Goal: Information Seeking & Learning: Learn about a topic

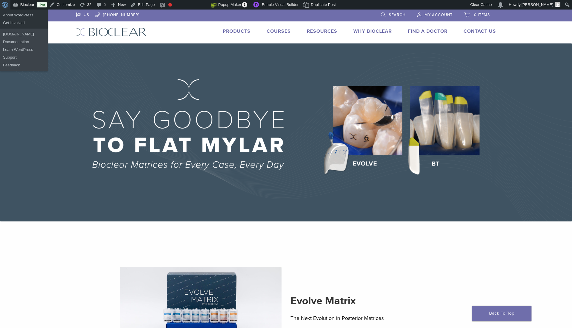
click at [3, 5] on span "Toolbar" at bounding box center [4, 4] width 4 height 8
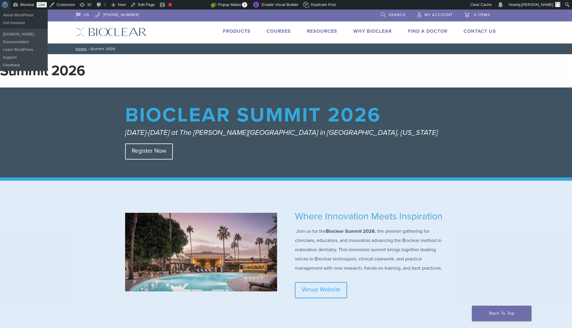
click at [4, 4] on span "Toolbar" at bounding box center [4, 4] width 4 height 8
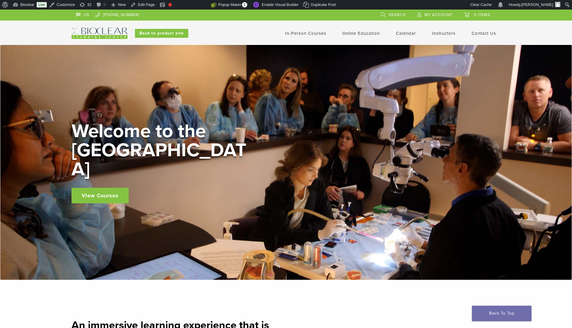
click at [319, 32] on link "In-Person Courses" at bounding box center [305, 33] width 41 height 5
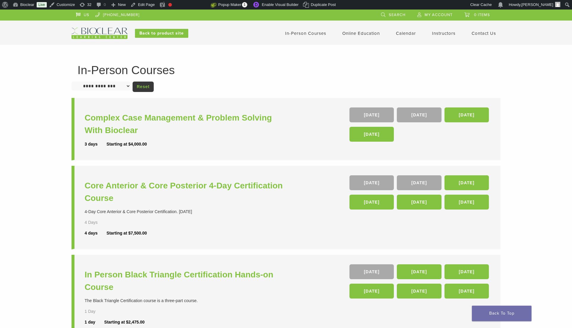
click at [384, 14] on link "Search" at bounding box center [393, 14] width 24 height 9
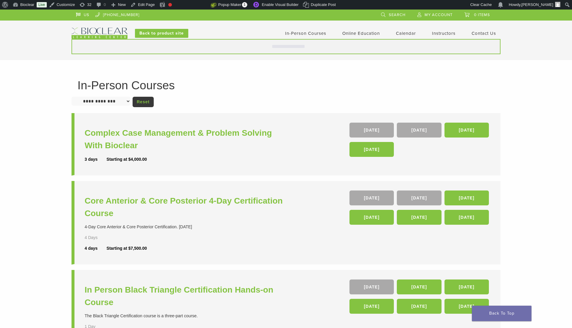
click at [237, 48] on input "Search for:" at bounding box center [286, 46] width 429 height 15
type input "**********"
click at [71, 39] on button "Search" at bounding box center [71, 39] width 0 height 0
